Goal: Check status: Check status

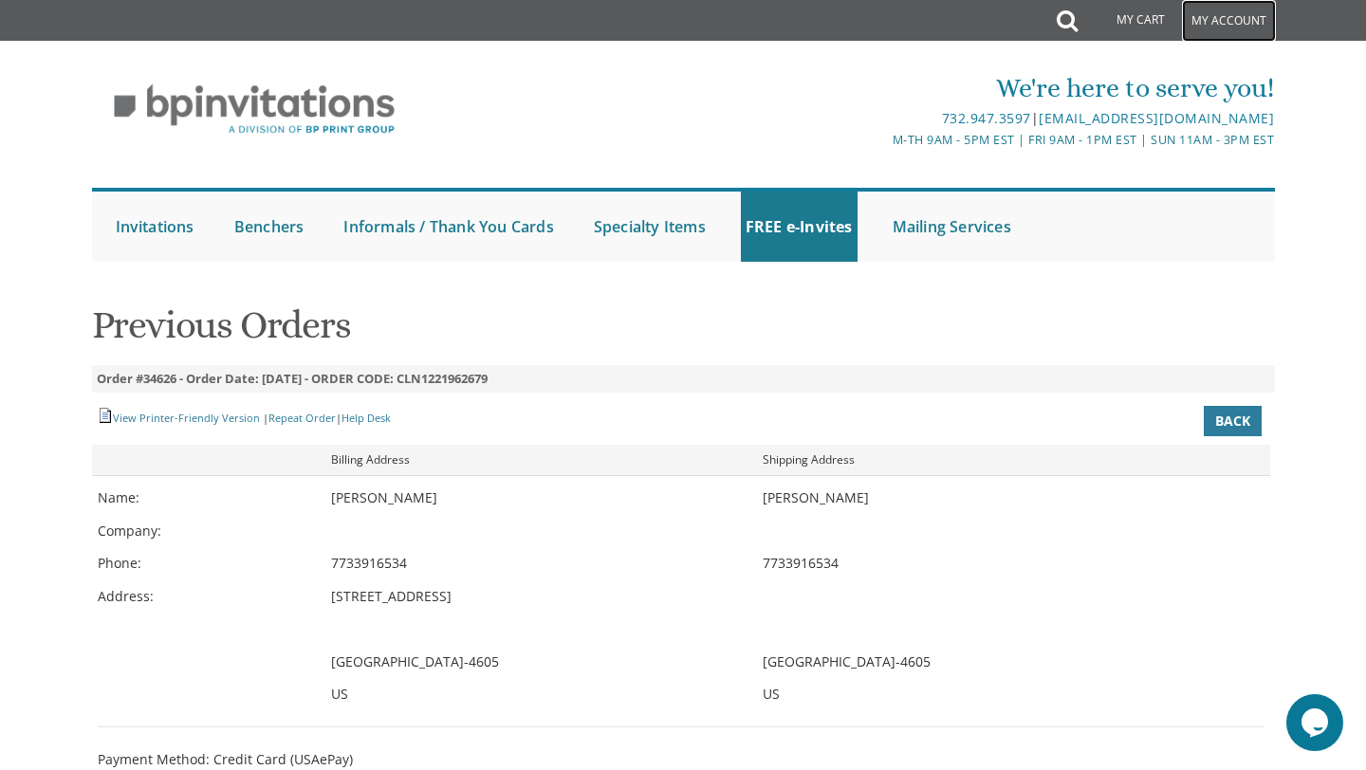
click at [1209, 16] on link "My Account" at bounding box center [1229, 21] width 94 height 42
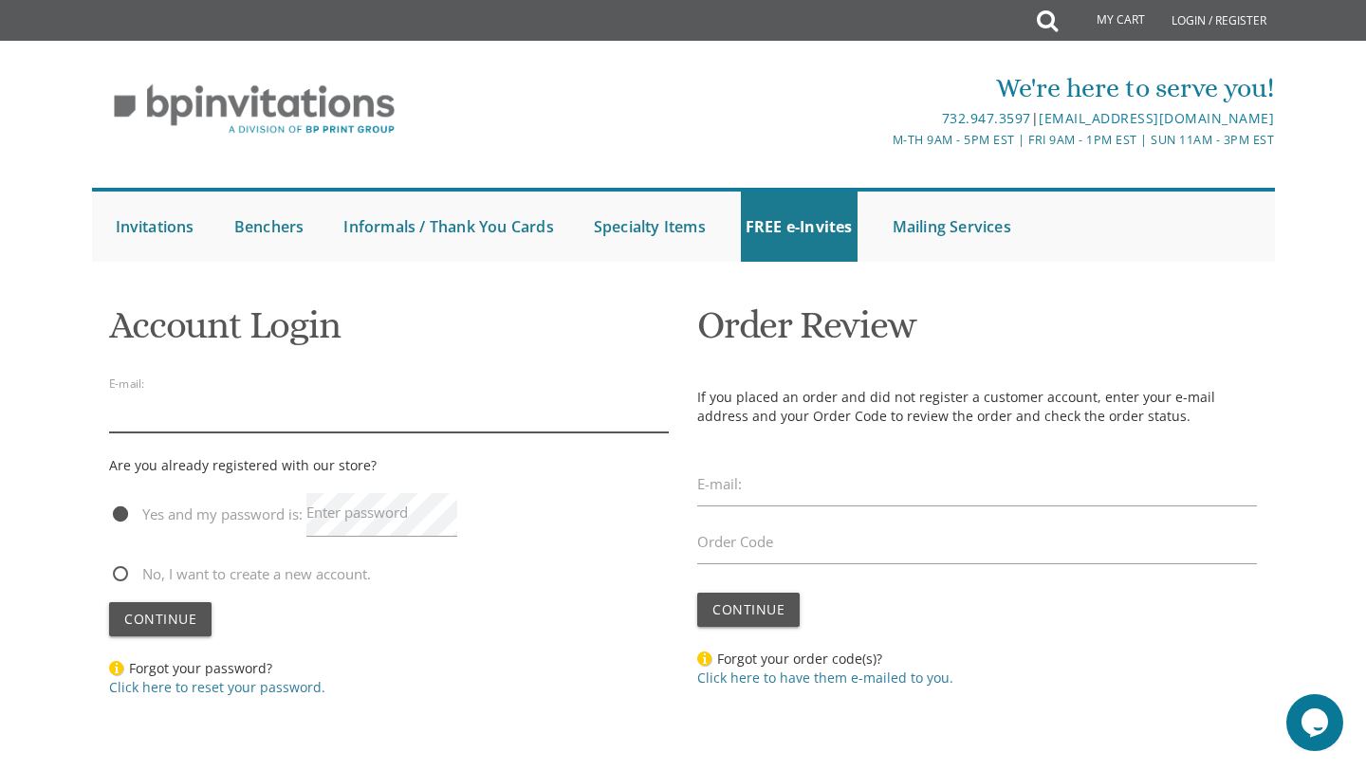
click at [473, 421] on input "email" at bounding box center [389, 411] width 560 height 44
type input "huvielbaum@gmail.com"
click at [335, 513] on label "Enter password" at bounding box center [356, 513] width 101 height 20
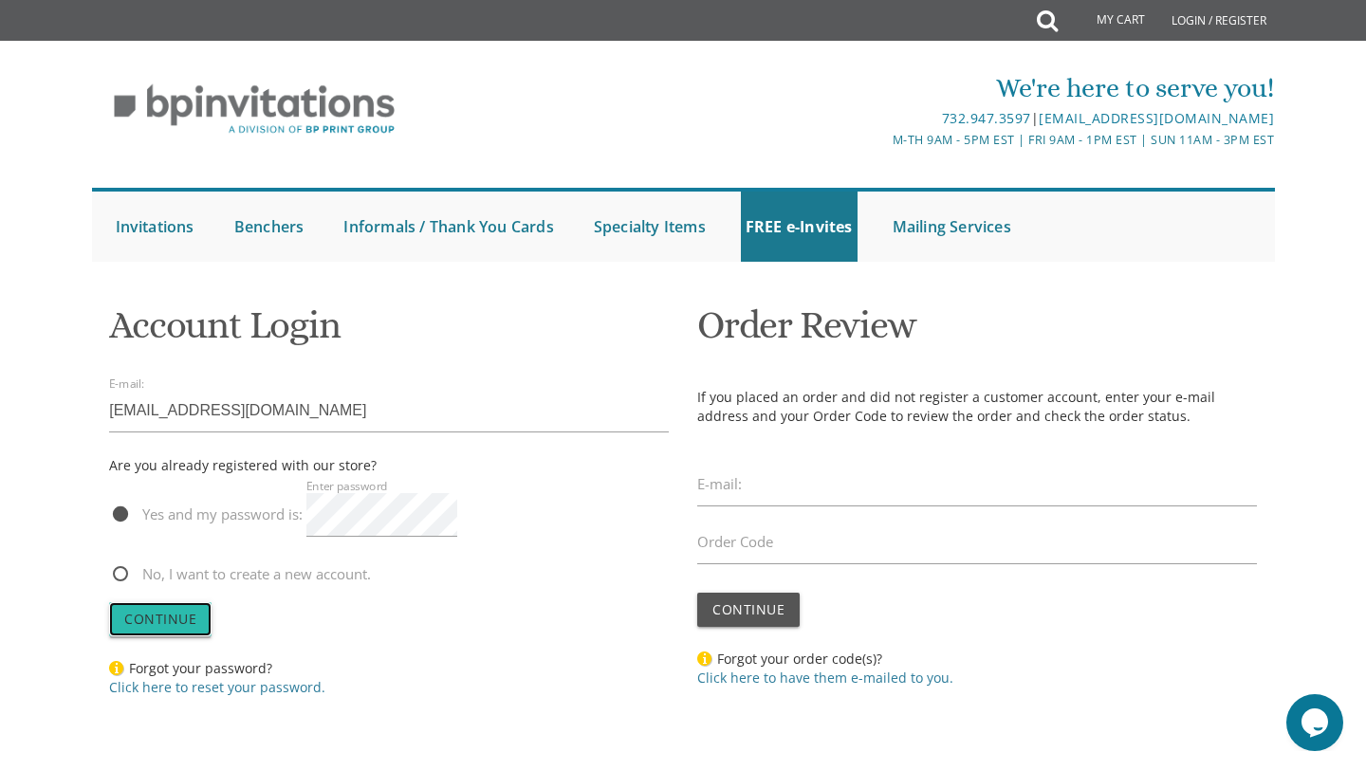
click at [167, 611] on span "Continue" at bounding box center [160, 619] width 72 height 18
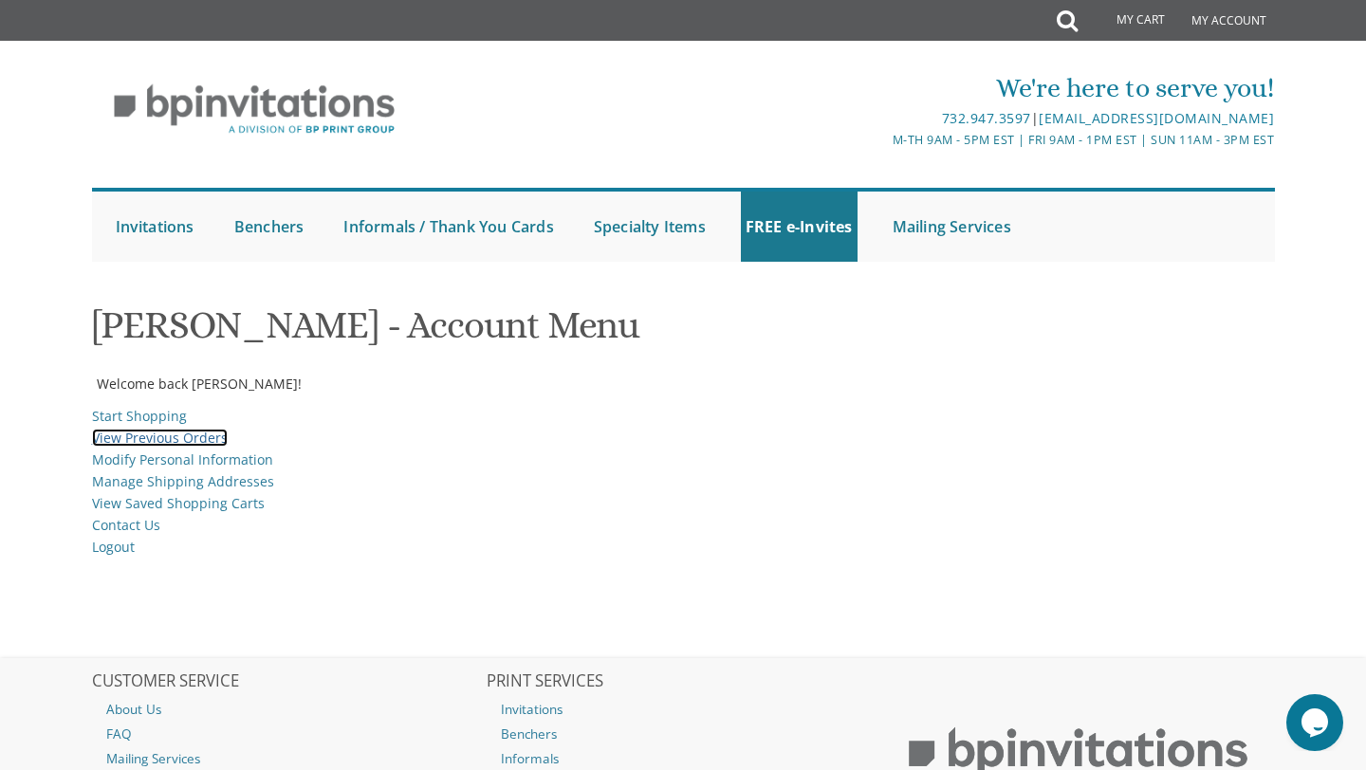
click at [167, 435] on link "View Previous Orders" at bounding box center [160, 438] width 136 height 18
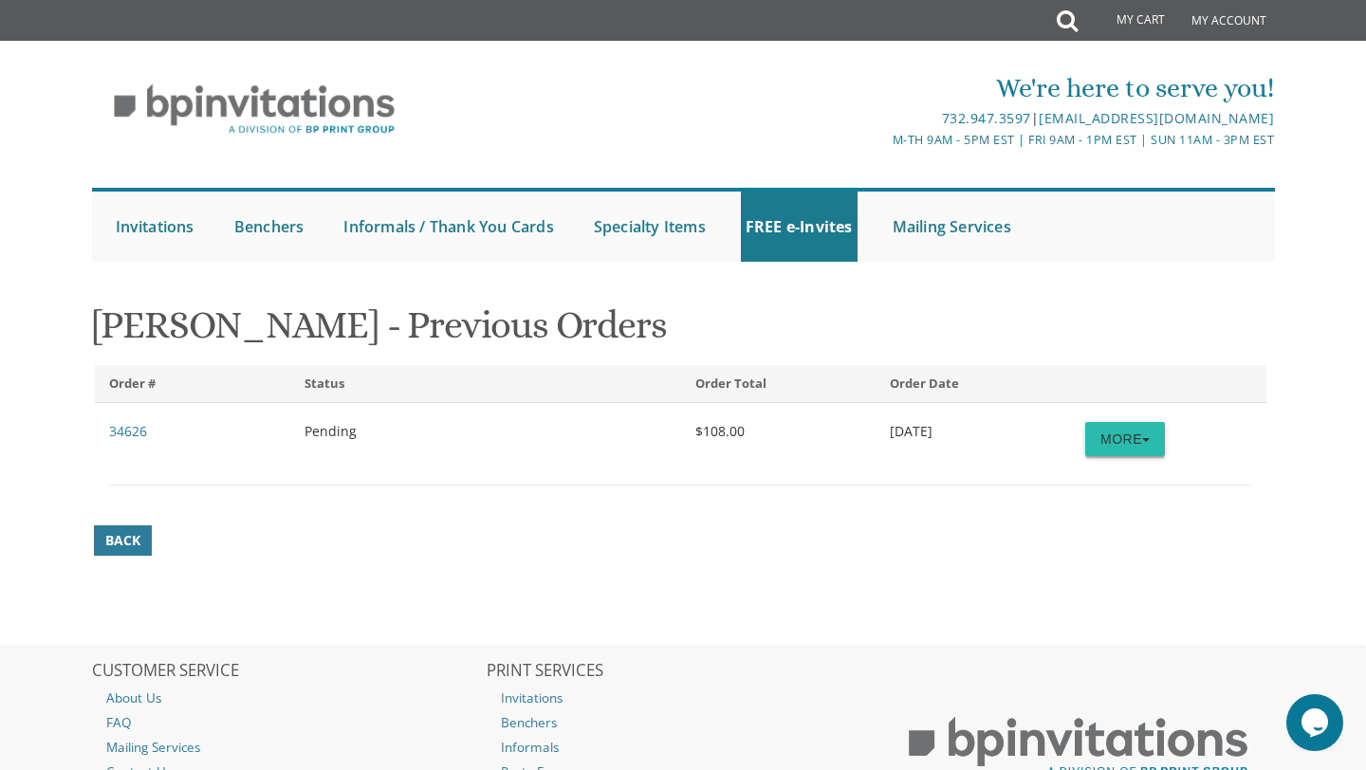
click at [1125, 447] on button "More" at bounding box center [1125, 439] width 80 height 34
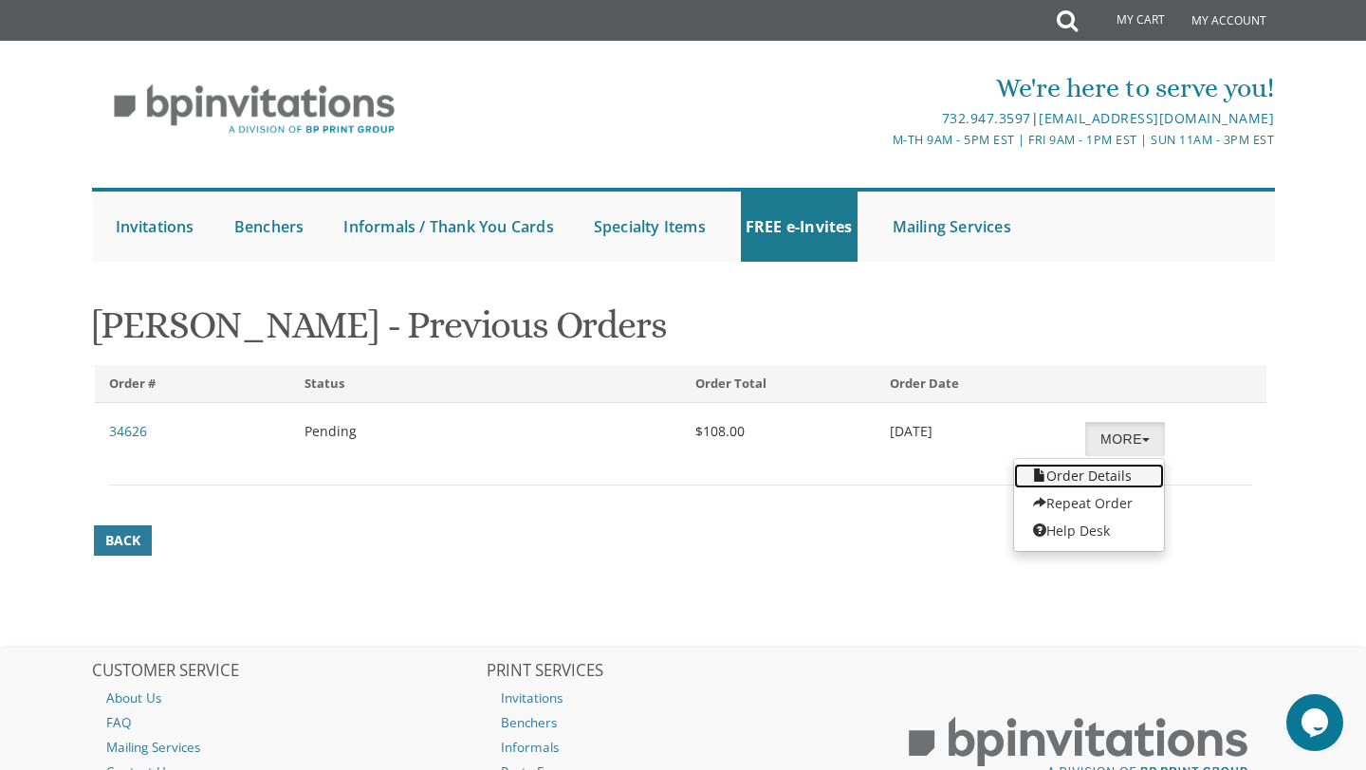
click at [1119, 477] on link "Order Details" at bounding box center [1089, 476] width 150 height 25
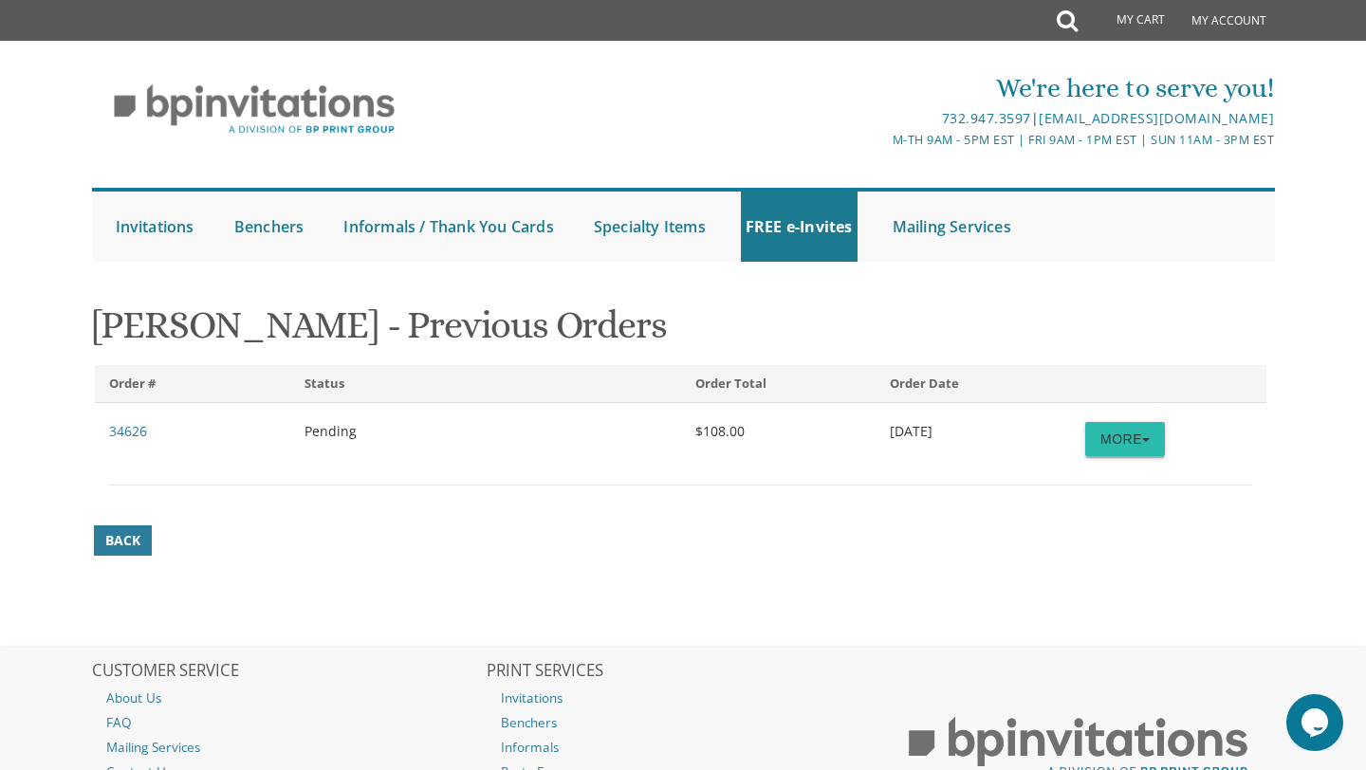
click at [1123, 448] on button "More" at bounding box center [1125, 439] width 80 height 34
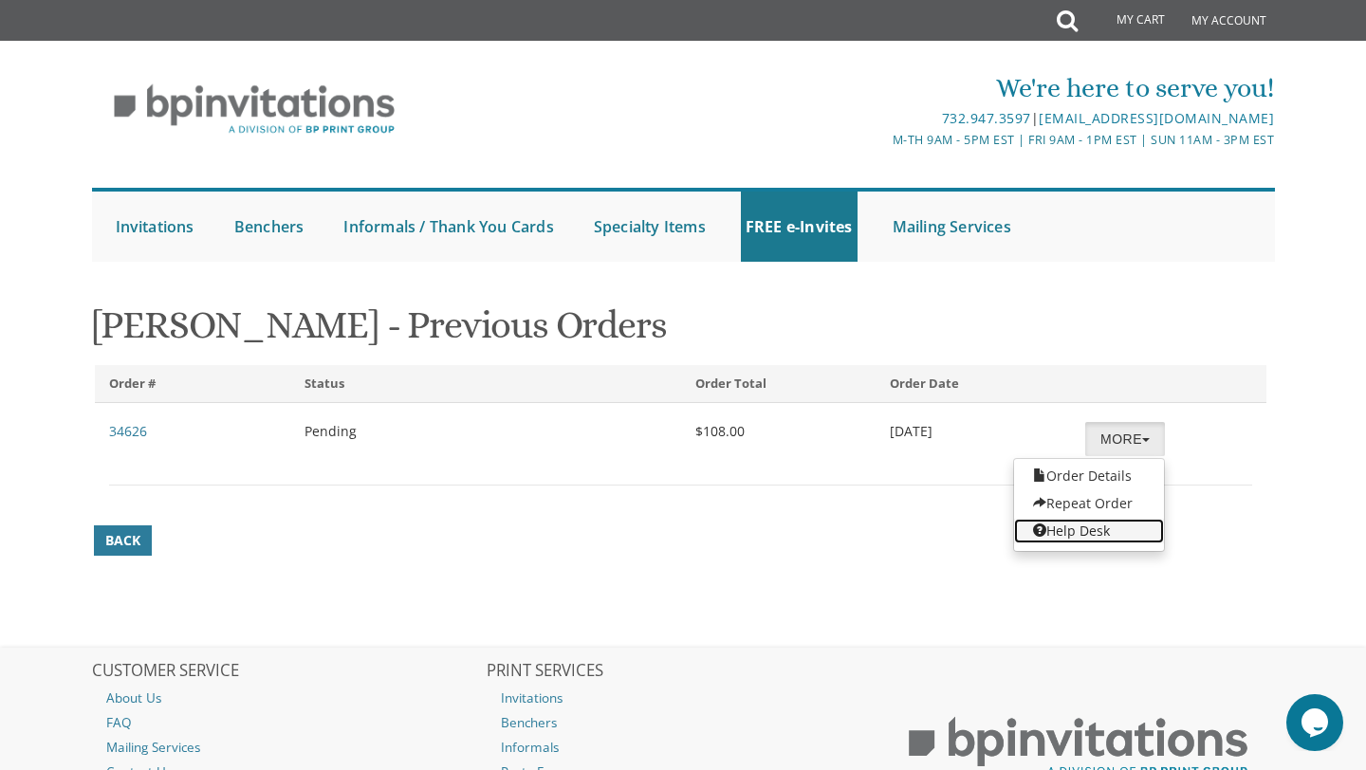
click at [1092, 526] on link "Help Desk" at bounding box center [1089, 531] width 150 height 25
